Goal: Information Seeking & Learning: Learn about a topic

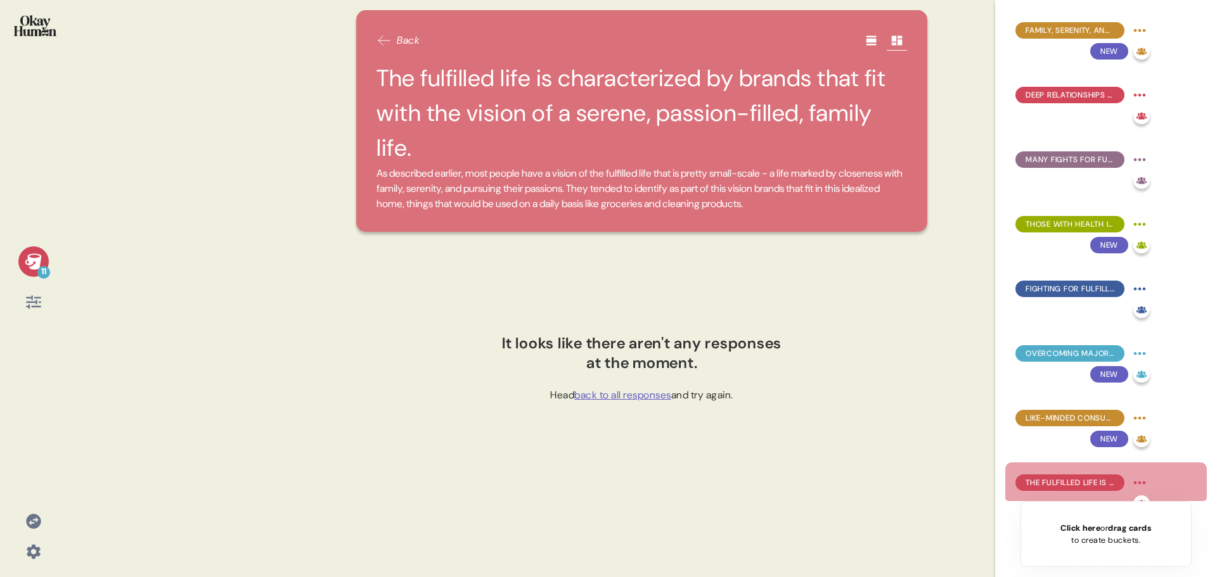
scroll to position [190, 0]
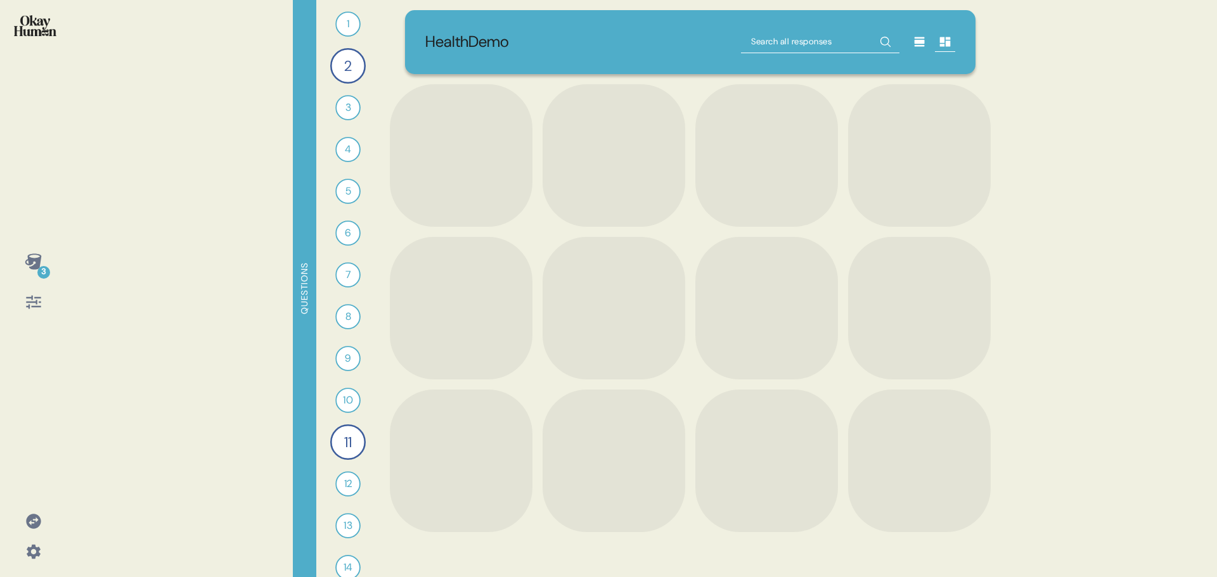
click at [36, 523] on icon at bounding box center [33, 521] width 15 height 15
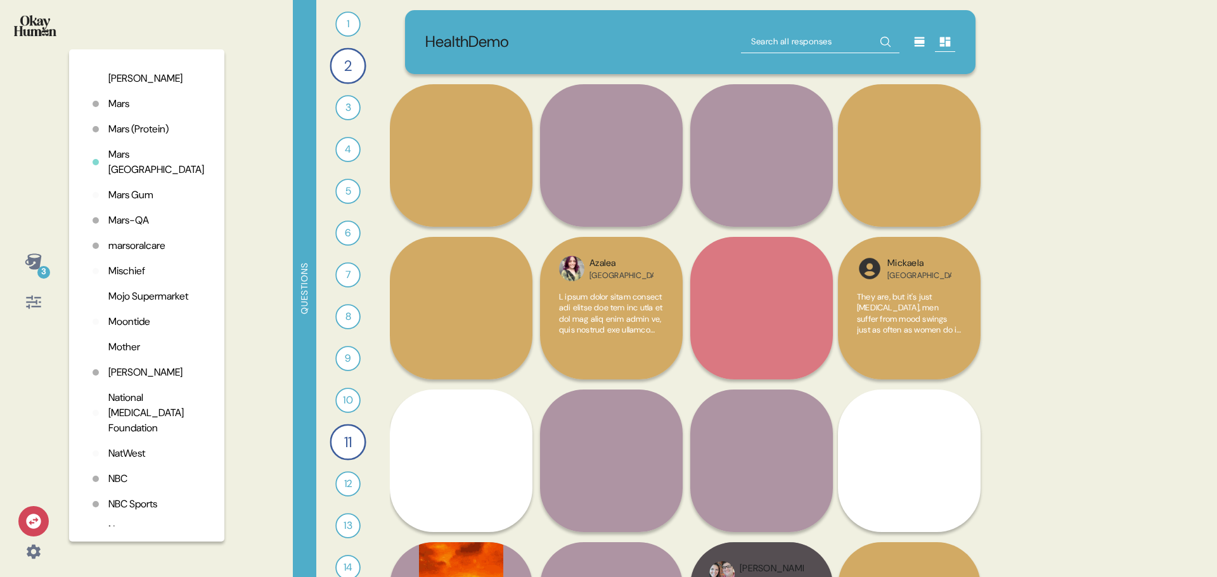
scroll to position [2008, 0]
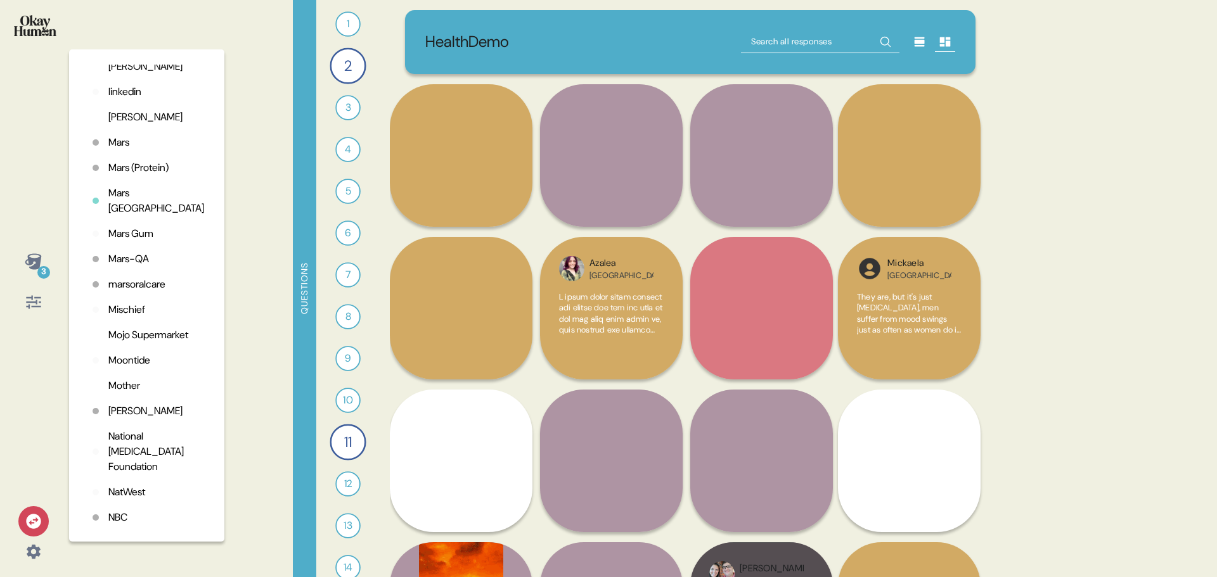
click at [122, 150] on p "Mars" at bounding box center [118, 142] width 21 height 15
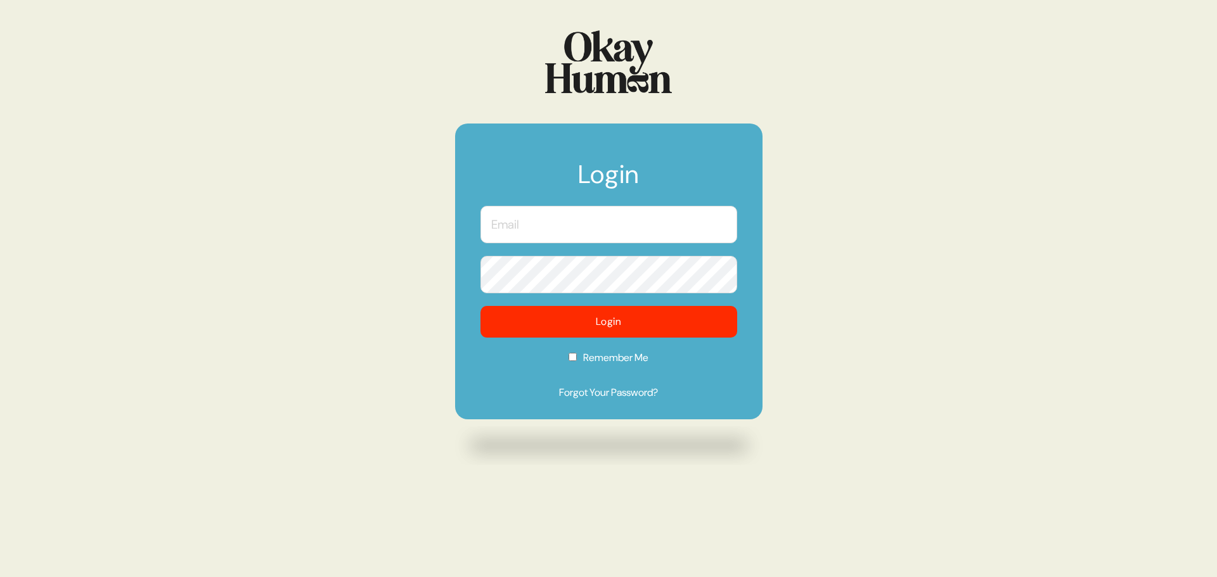
click at [513, 227] on input "text" at bounding box center [608, 224] width 257 height 37
type input "[PERSON_NAME][EMAIL_ADDRESS][DOMAIN_NAME]"
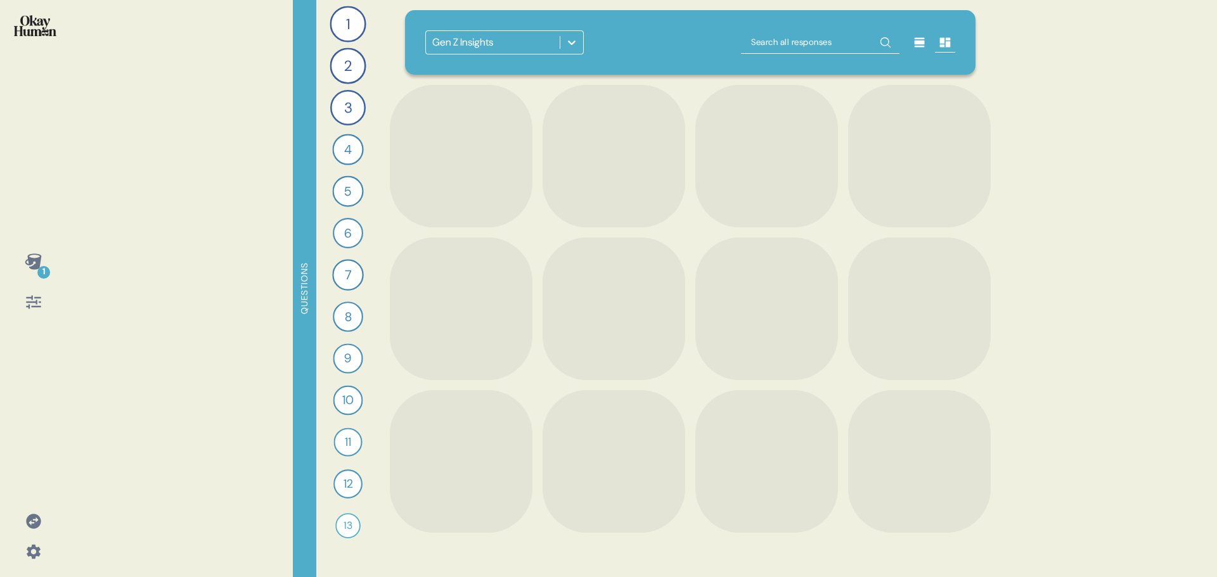
click at [566, 44] on icon at bounding box center [571, 42] width 13 height 13
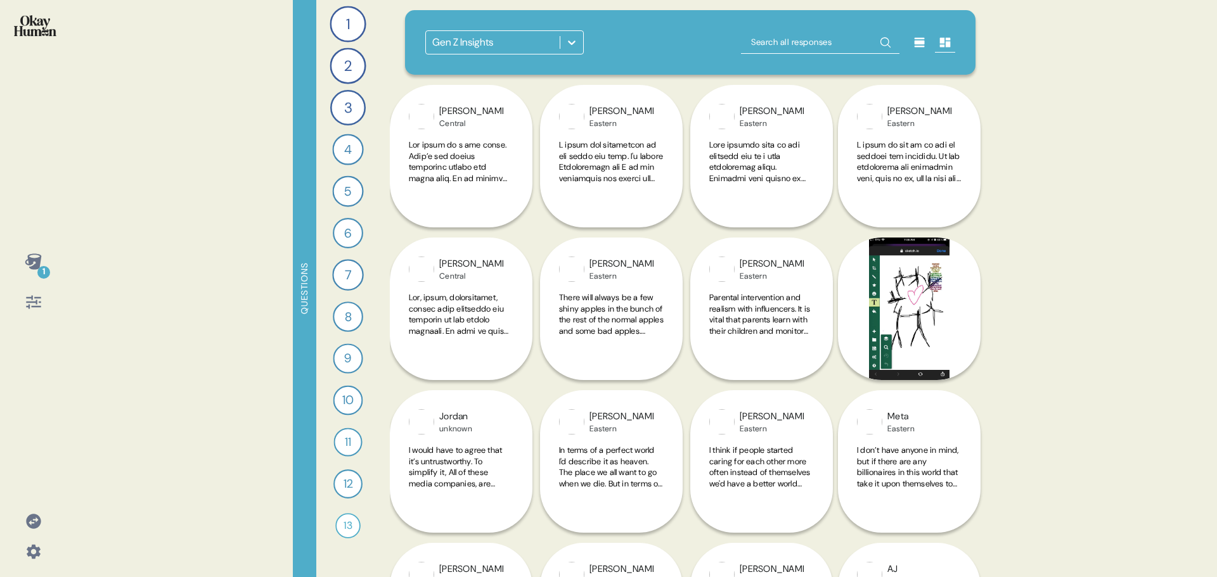
click at [581, 44] on div at bounding box center [571, 42] width 23 height 23
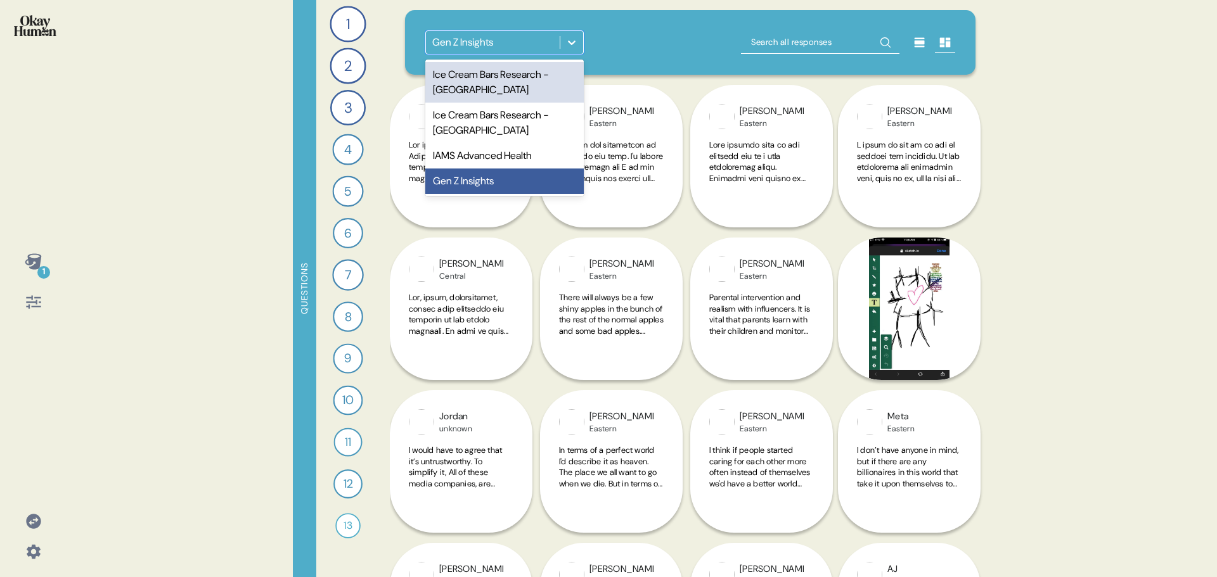
click at [511, 77] on div "Ice Cream Bars Research - [GEOGRAPHIC_DATA]" at bounding box center [504, 82] width 158 height 41
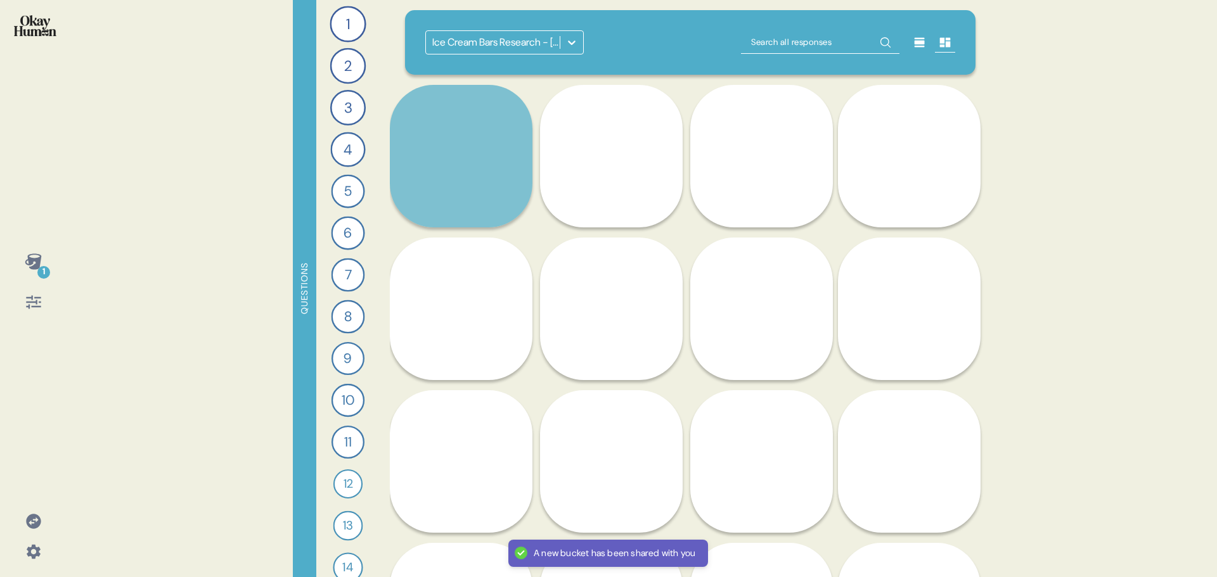
click at [33, 264] on icon at bounding box center [34, 262] width 18 height 18
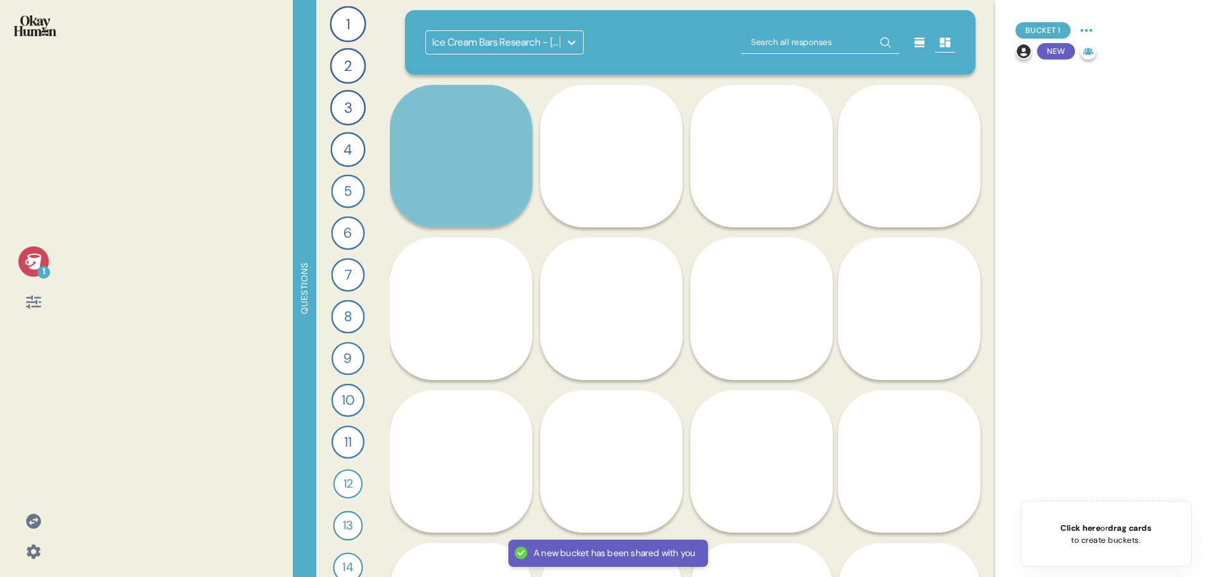
click at [33, 264] on icon at bounding box center [34, 262] width 18 height 18
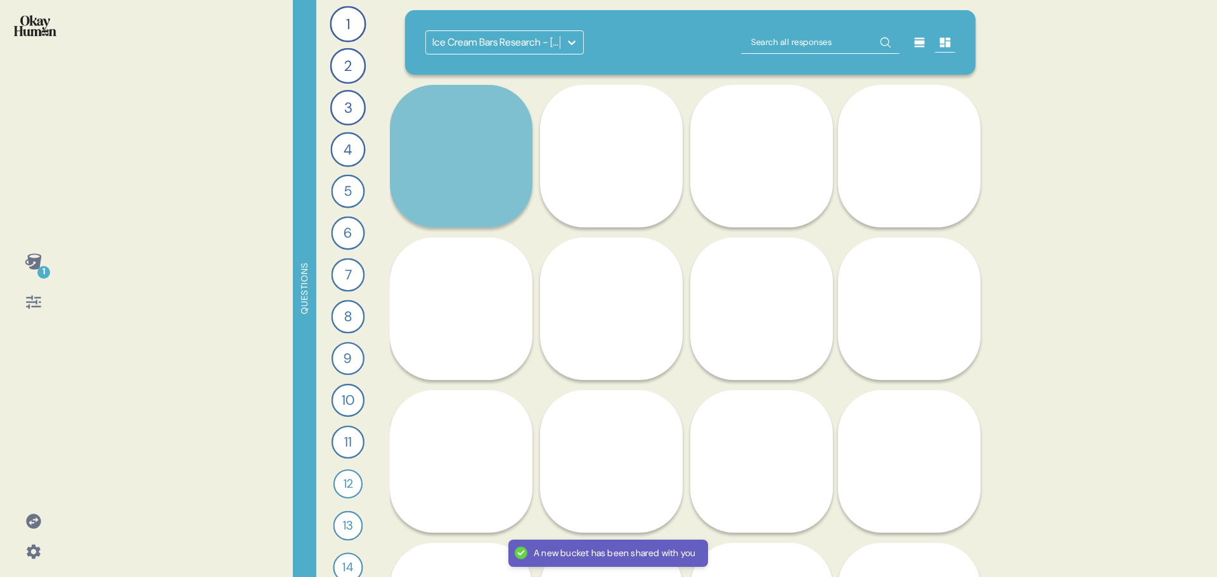
click at [567, 42] on icon at bounding box center [571, 42] width 13 height 13
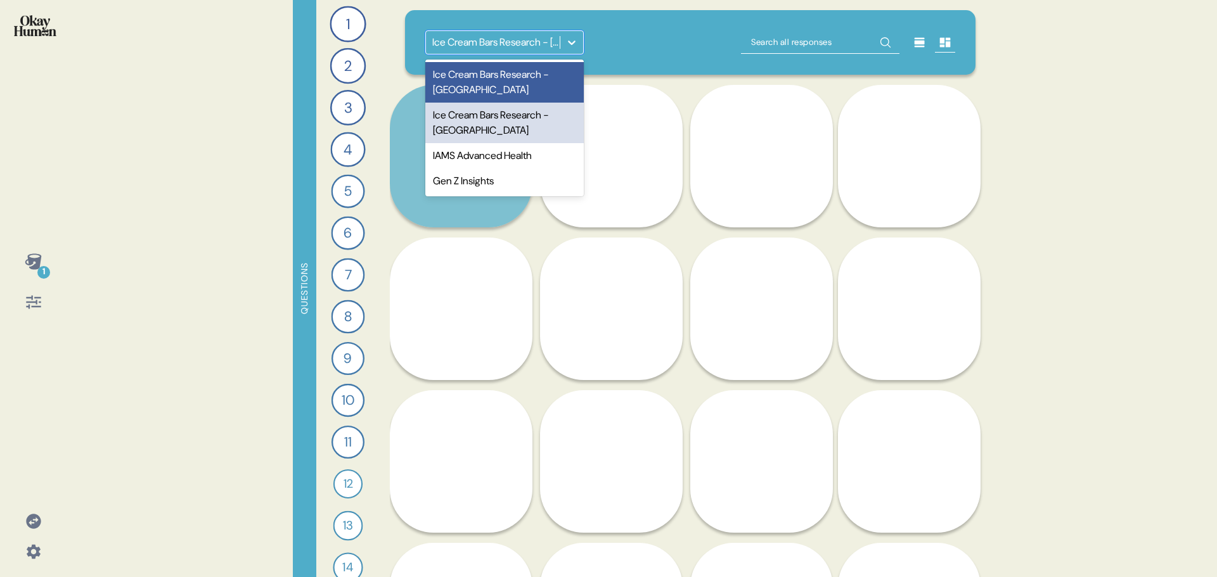
click at [508, 117] on div "Ice Cream Bars Research - [GEOGRAPHIC_DATA]" at bounding box center [504, 123] width 158 height 41
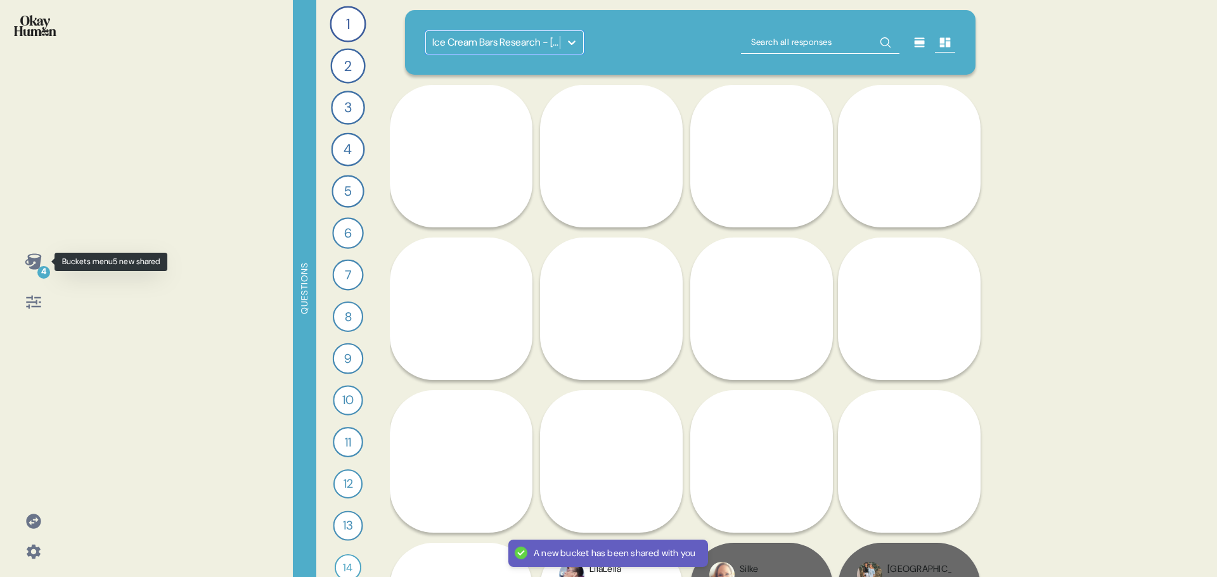
click at [34, 265] on icon at bounding box center [33, 262] width 16 height 16
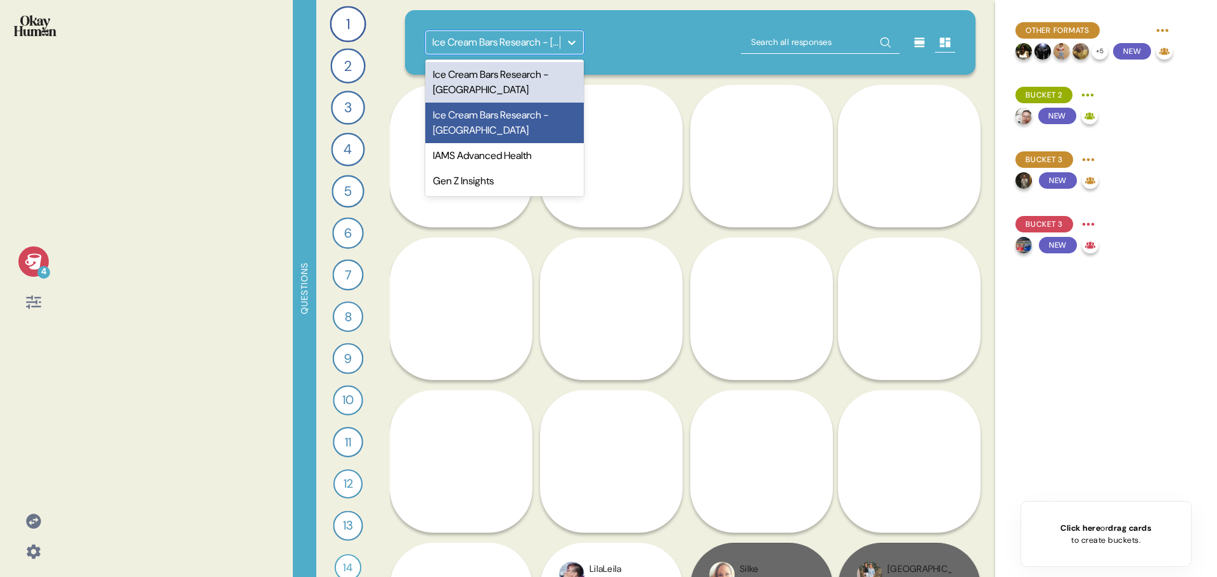
click at [566, 44] on icon at bounding box center [571, 42] width 13 height 13
click at [40, 262] on icon at bounding box center [33, 262] width 16 height 16
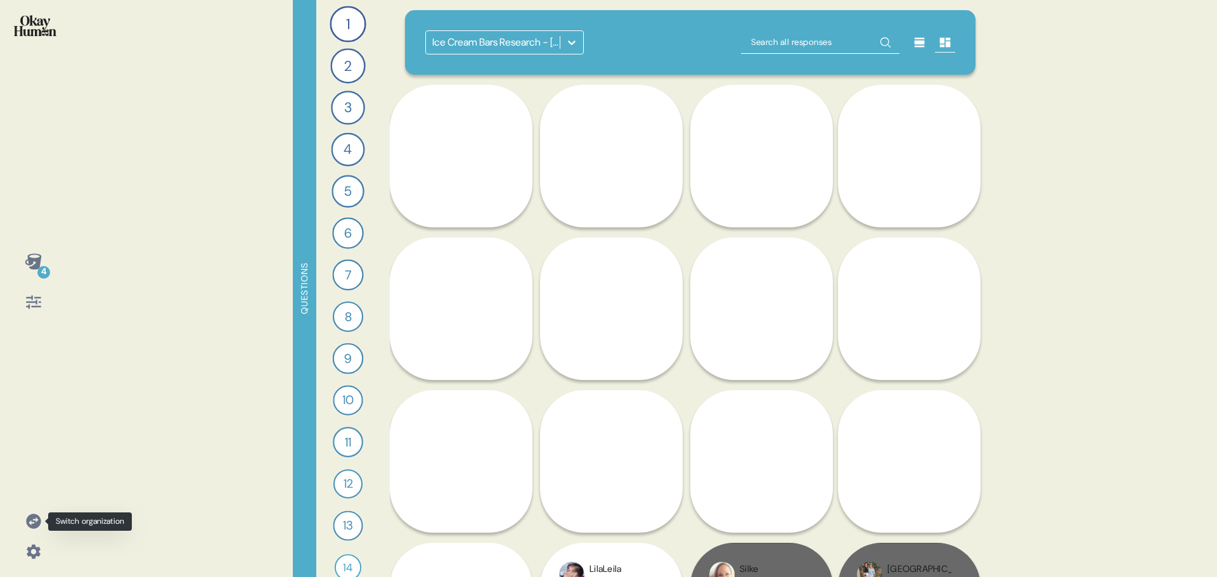
click at [34, 524] on icon at bounding box center [33, 521] width 15 height 15
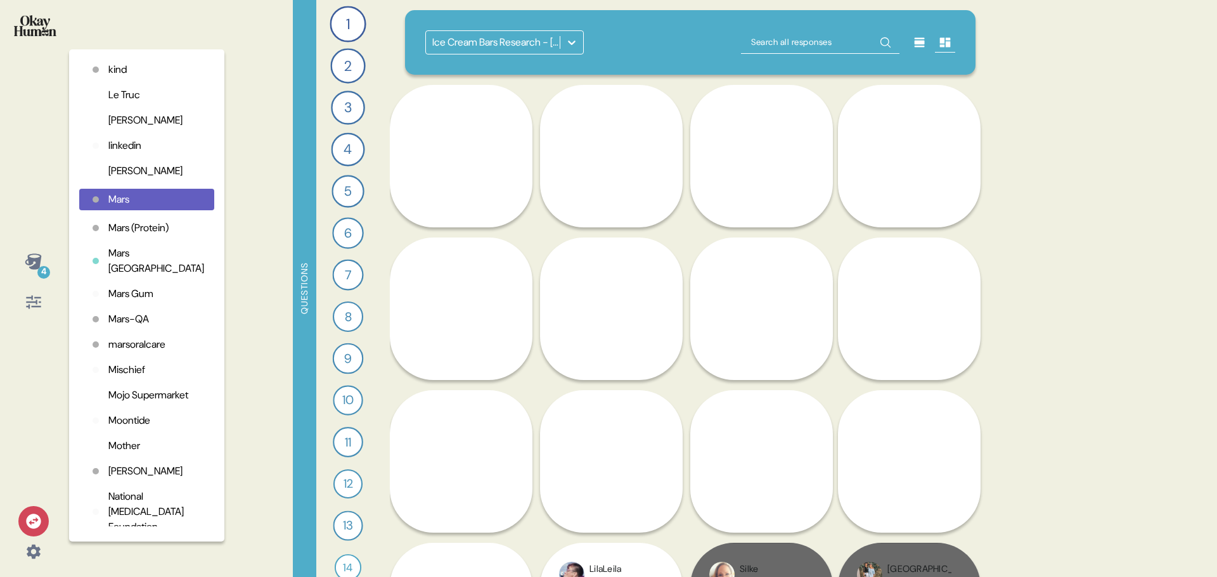
scroll to position [1958, 0]
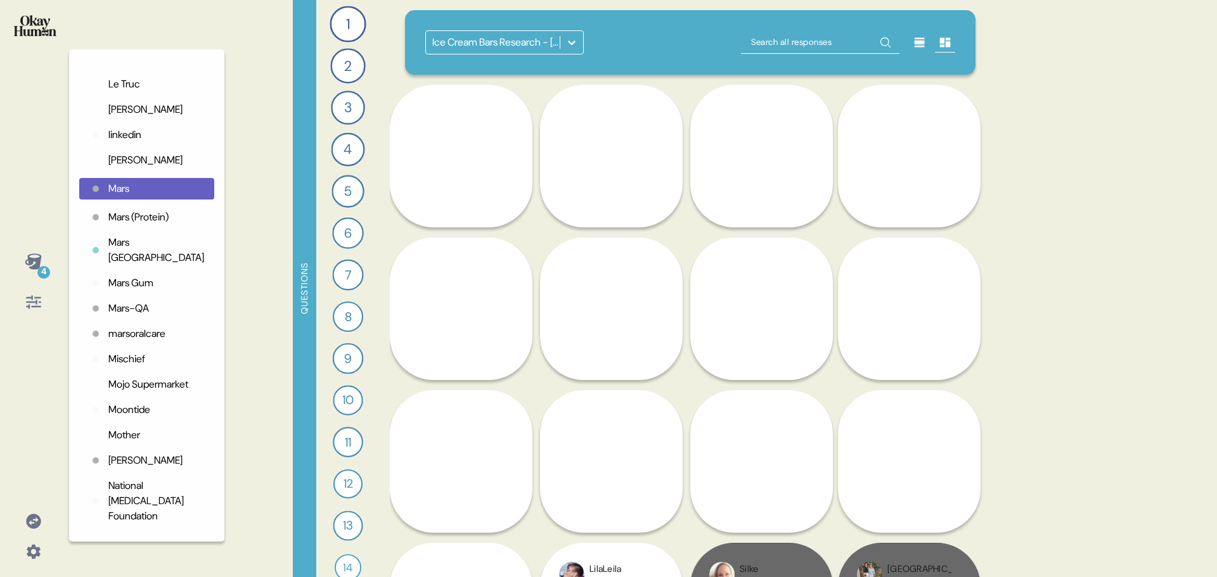
click at [288, 228] on div "4 Organizations 2k Adidas AMV Anomaly Baby Brezza Banana Republic [PERSON_NAME]…" at bounding box center [608, 288] width 1217 height 577
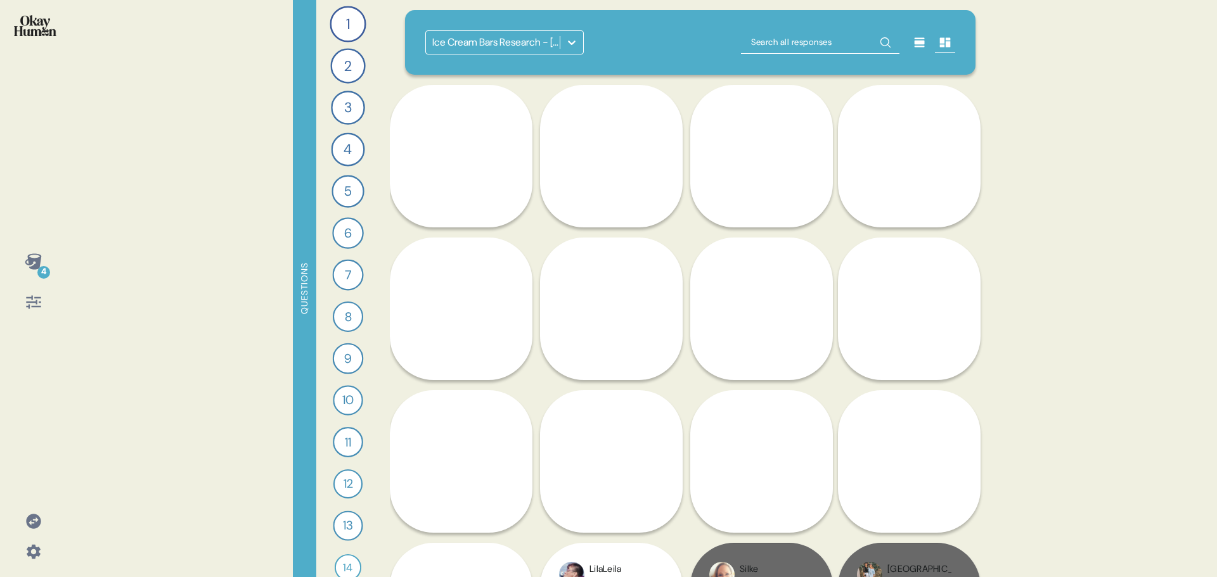
click at [39, 261] on icon at bounding box center [33, 262] width 16 height 16
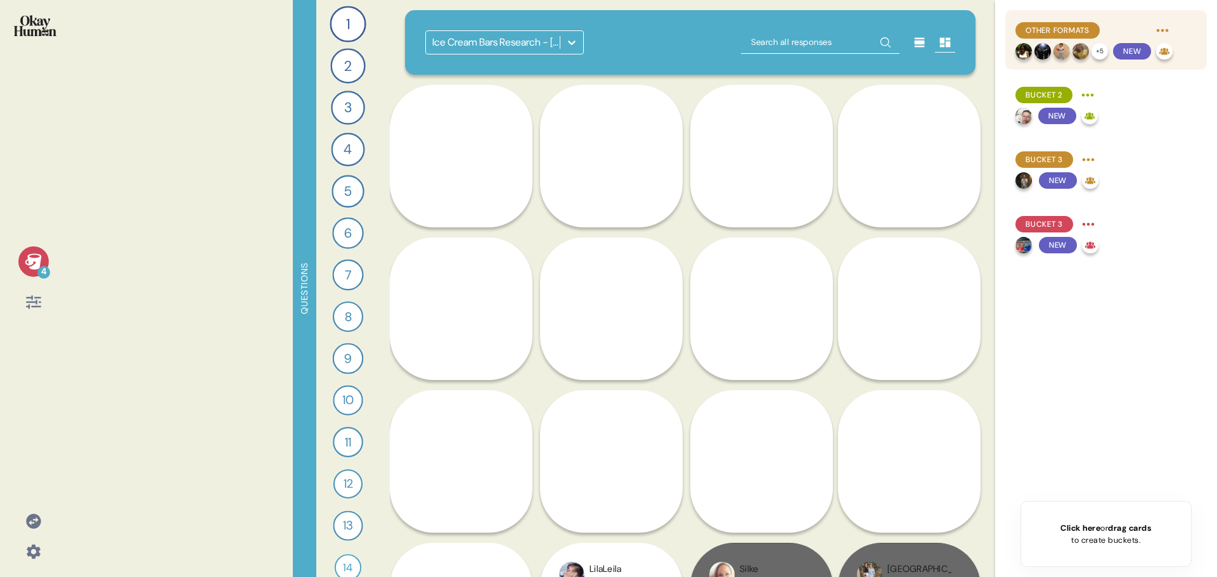
click at [1081, 25] on span "Other Formats" at bounding box center [1057, 30] width 64 height 11
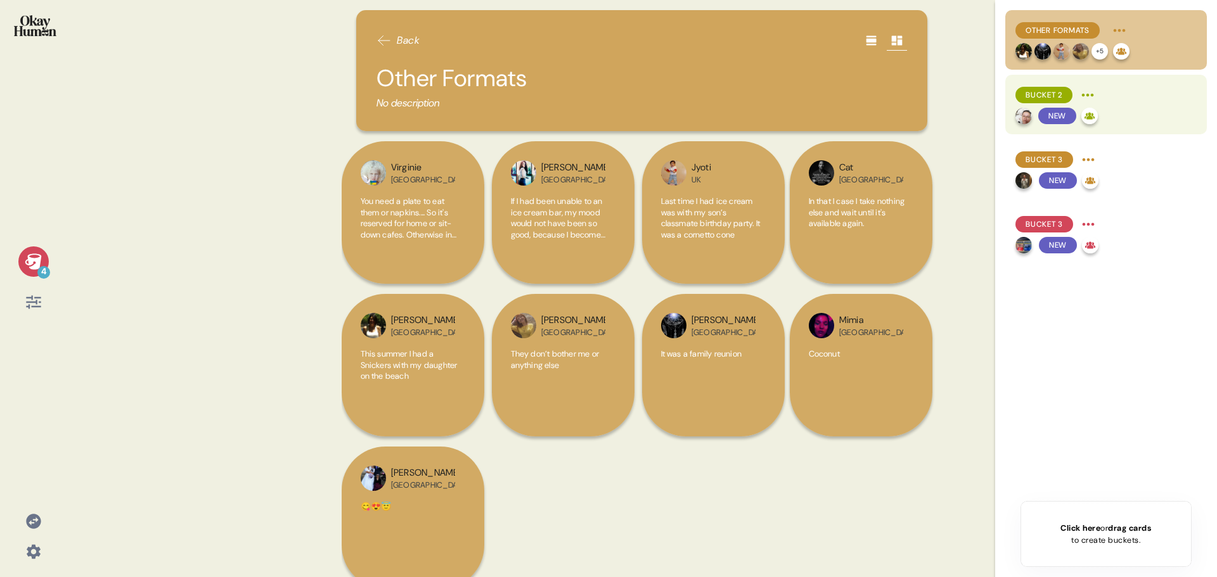
click at [1048, 93] on span "Bucket 2" at bounding box center [1043, 94] width 37 height 11
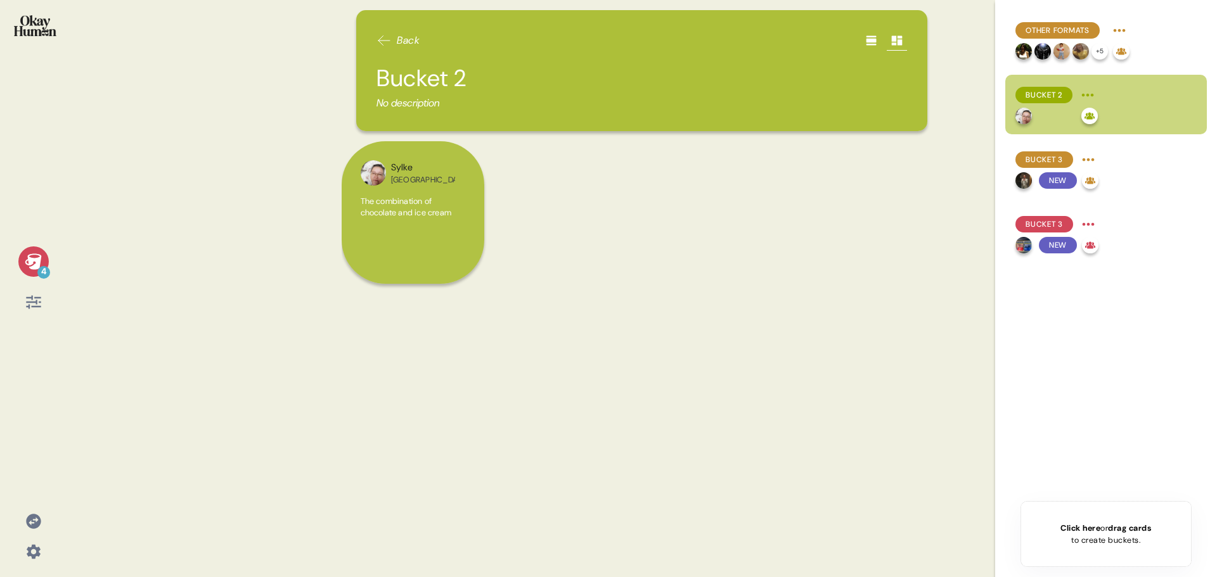
click at [30, 259] on div at bounding box center [34, 262] width 8 height 8
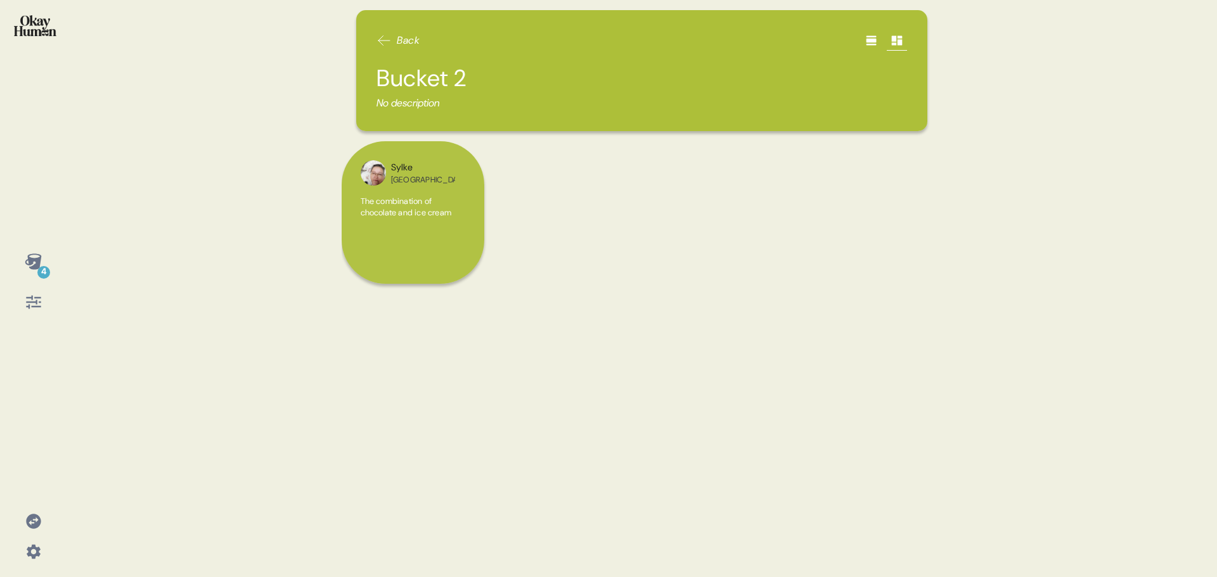
click at [23, 259] on div "4" at bounding box center [33, 262] width 30 height 30
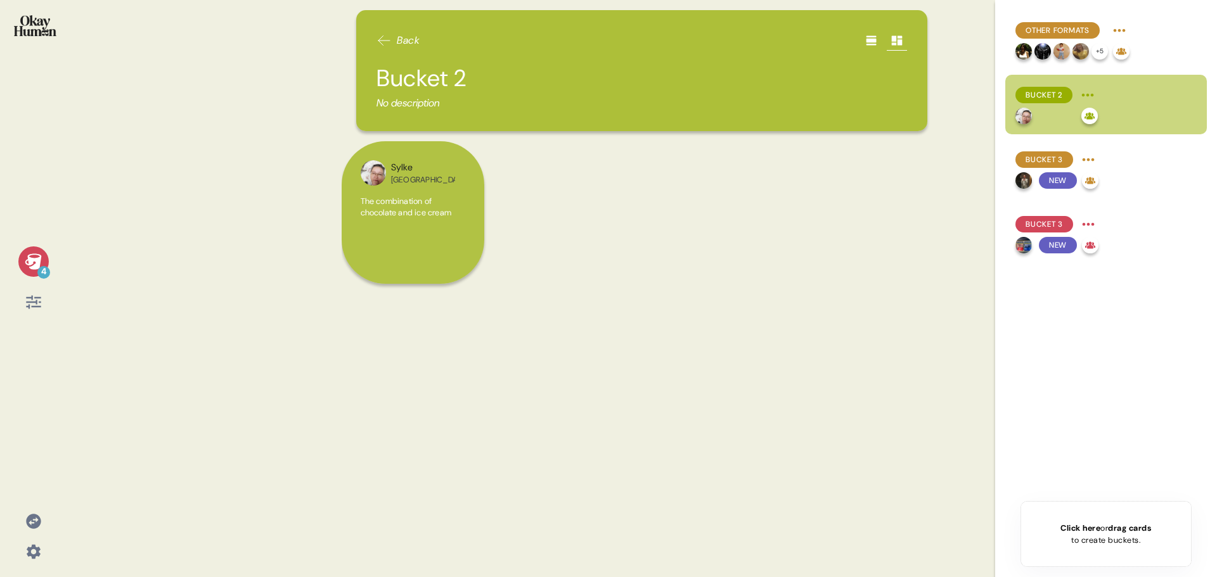
click at [388, 29] on div "Back Bucket 2 No description" at bounding box center [641, 70] width 571 height 121
click at [388, 37] on icon at bounding box center [383, 40] width 15 height 15
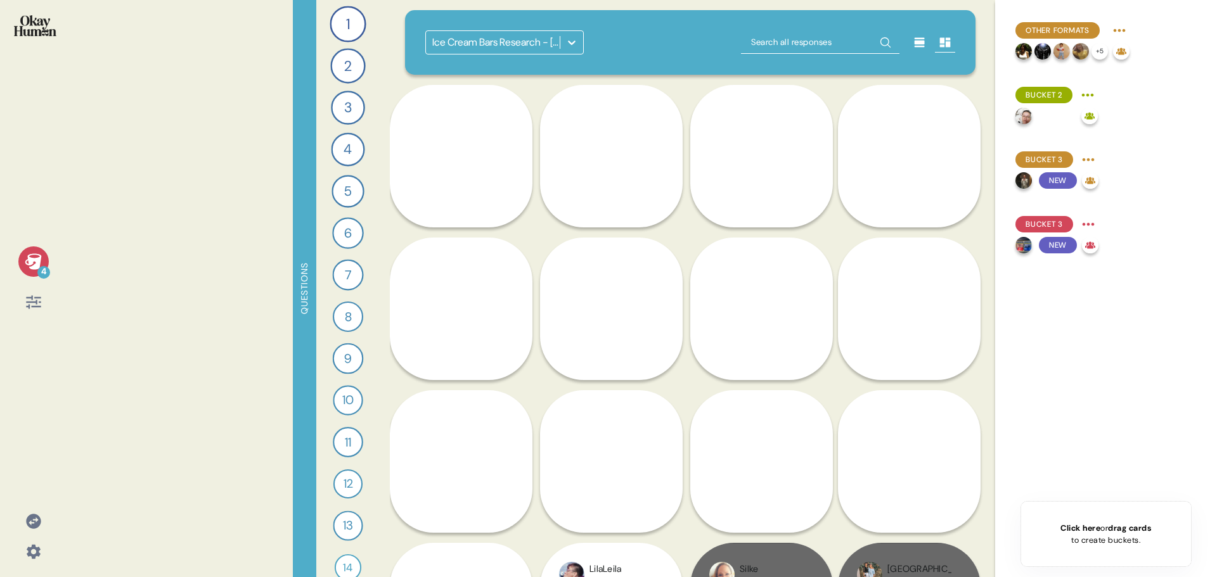
click at [581, 44] on div at bounding box center [571, 42] width 23 height 23
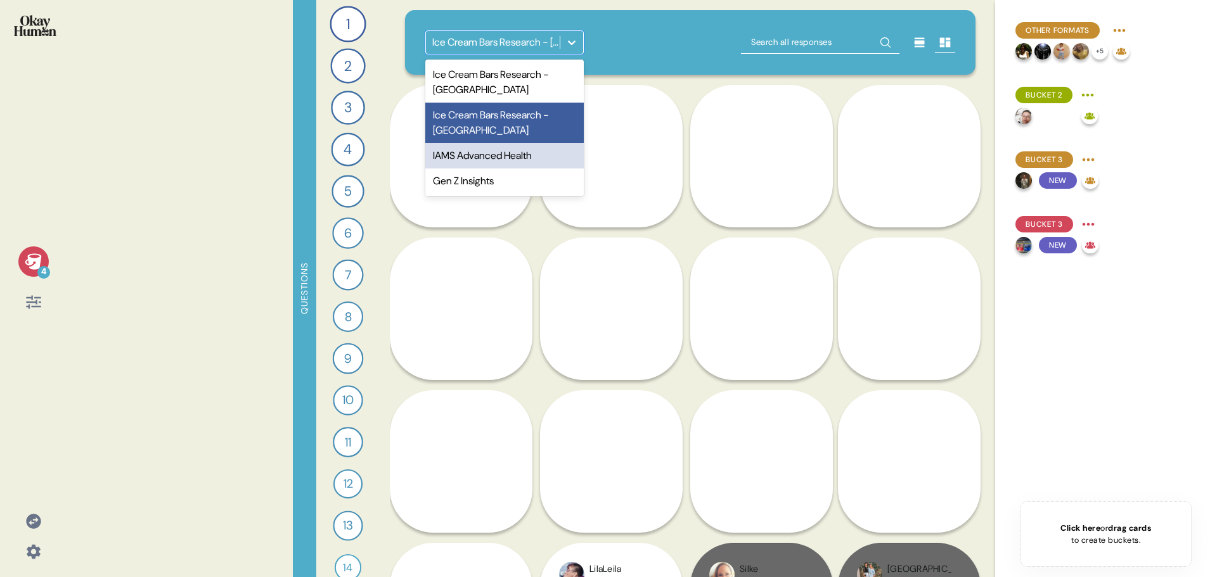
click at [492, 156] on div "IAMS Advanced Health" at bounding box center [504, 155] width 158 height 25
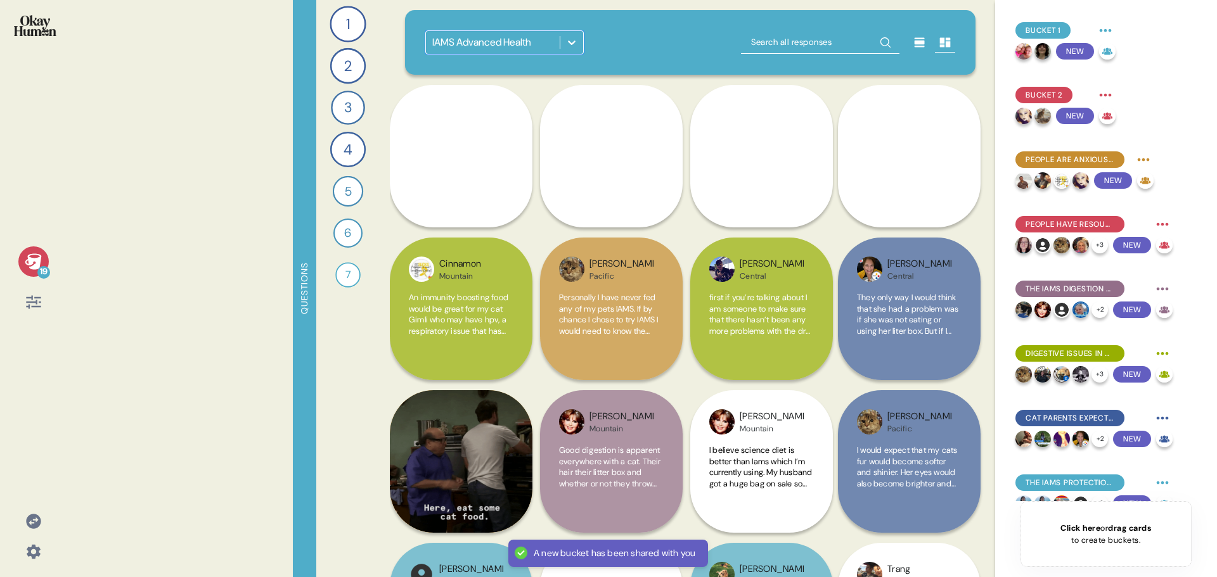
click at [571, 45] on icon at bounding box center [571, 42] width 13 height 13
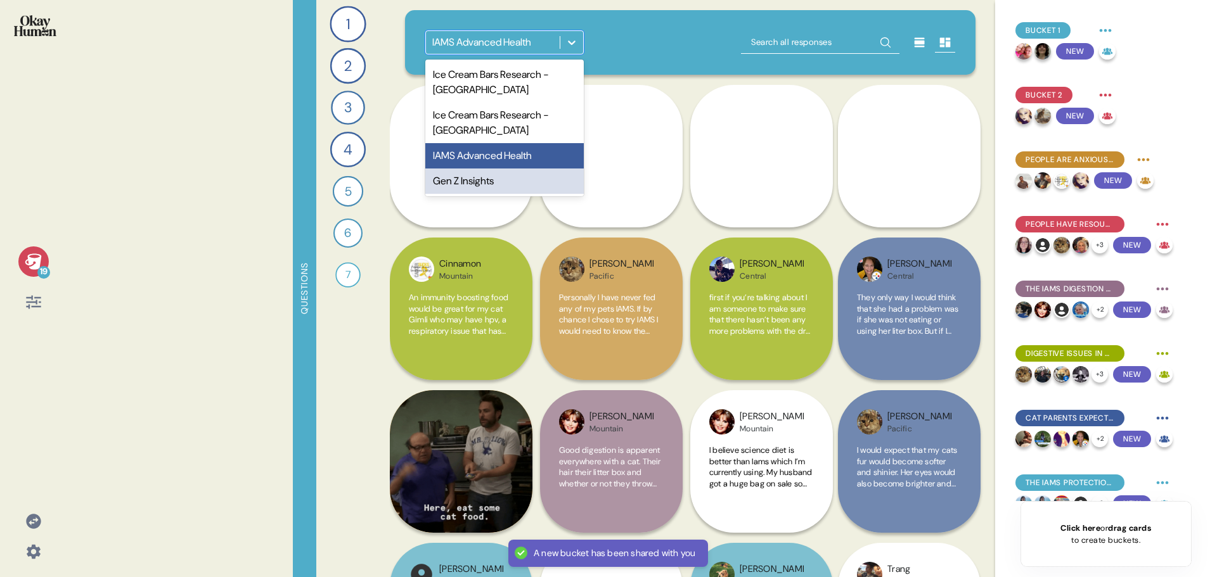
click at [479, 184] on div "Gen Z Insights" at bounding box center [504, 181] width 158 height 25
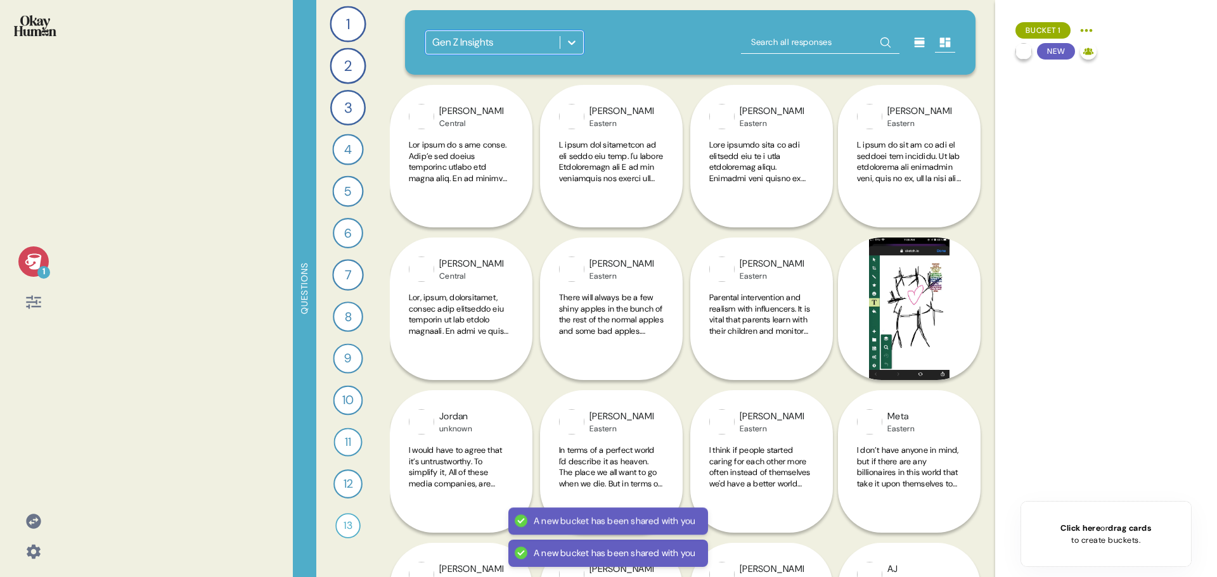
click at [562, 35] on div at bounding box center [571, 42] width 23 height 23
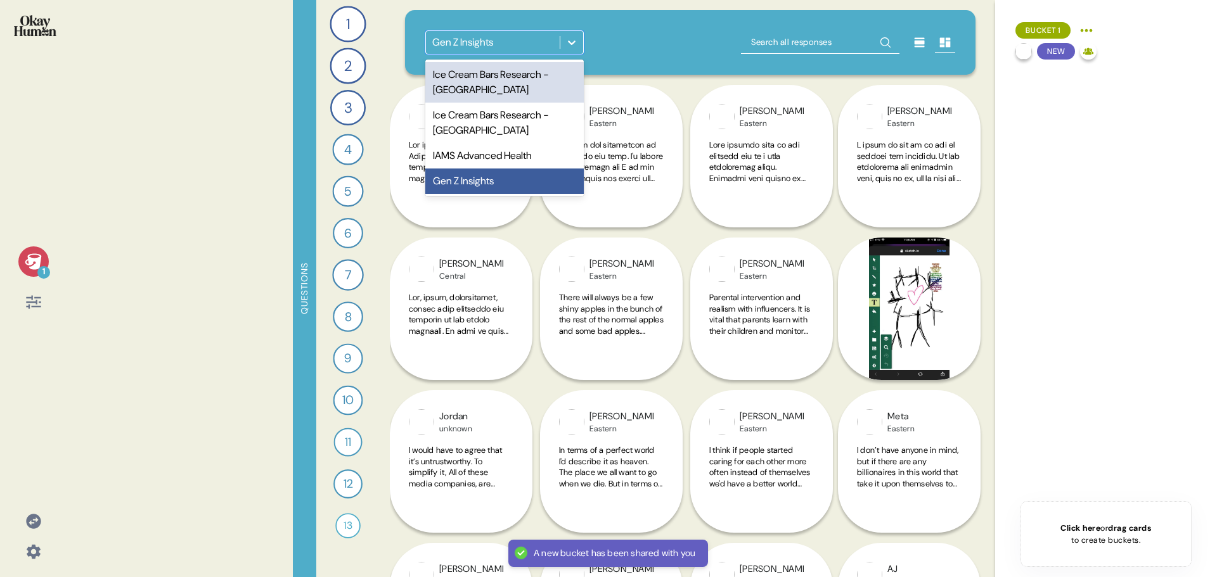
click at [499, 82] on div "Ice Cream Bars Research - [GEOGRAPHIC_DATA]" at bounding box center [504, 82] width 158 height 41
